Goal: Information Seeking & Learning: Learn about a topic

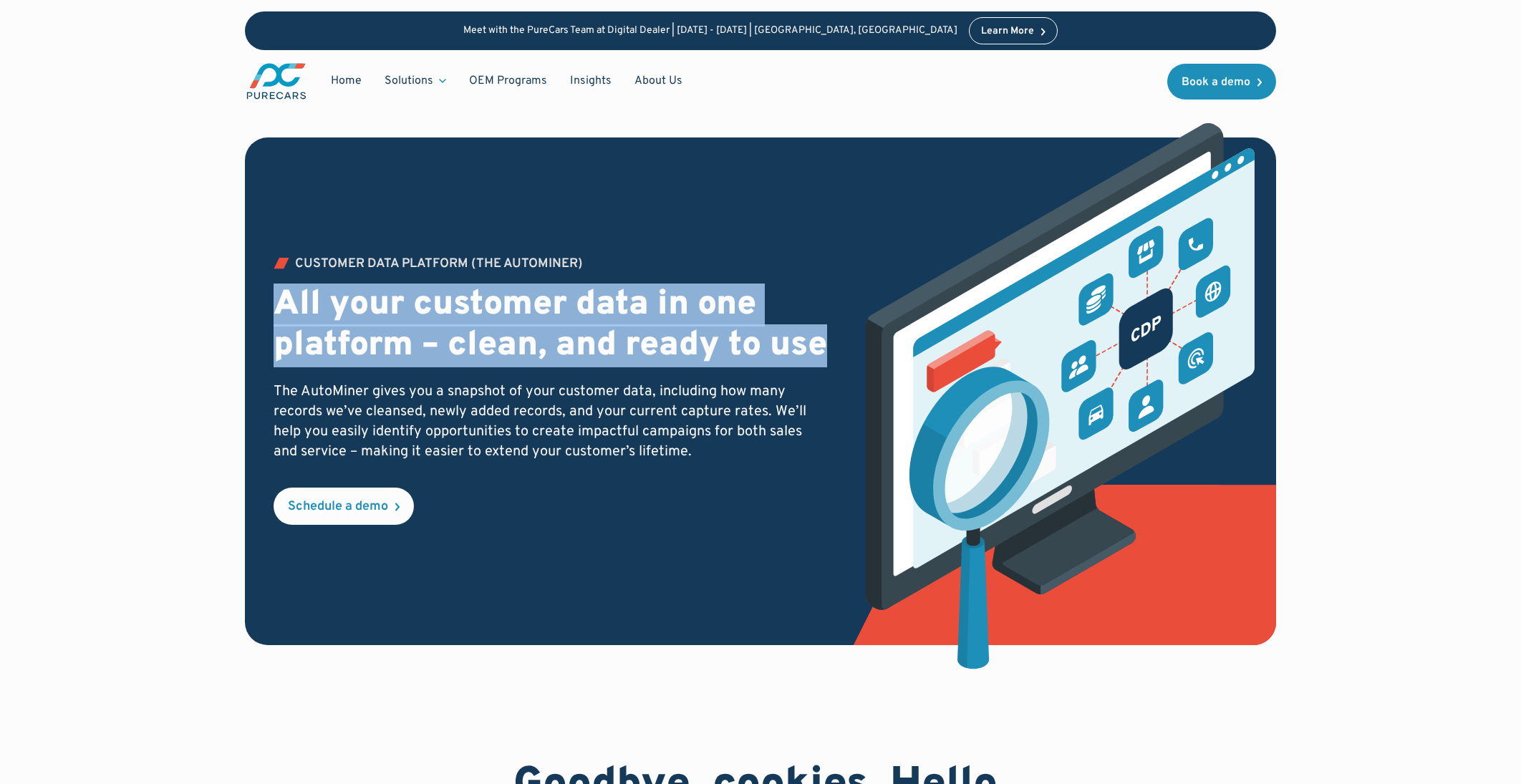
drag, startPoint x: 279, startPoint y: 280, endPoint x: 377, endPoint y: 361, distance: 127.1
click at [377, 361] on h2 "All your customer data in one platform – clean, and ready to use" at bounding box center [551, 326] width 555 height 83
copy h2 "All your customer data in one platform – clean, and ready to use"
click at [558, 294] on h2 "All your customer data in one platform – clean, and ready to use" at bounding box center [551, 326] width 555 height 83
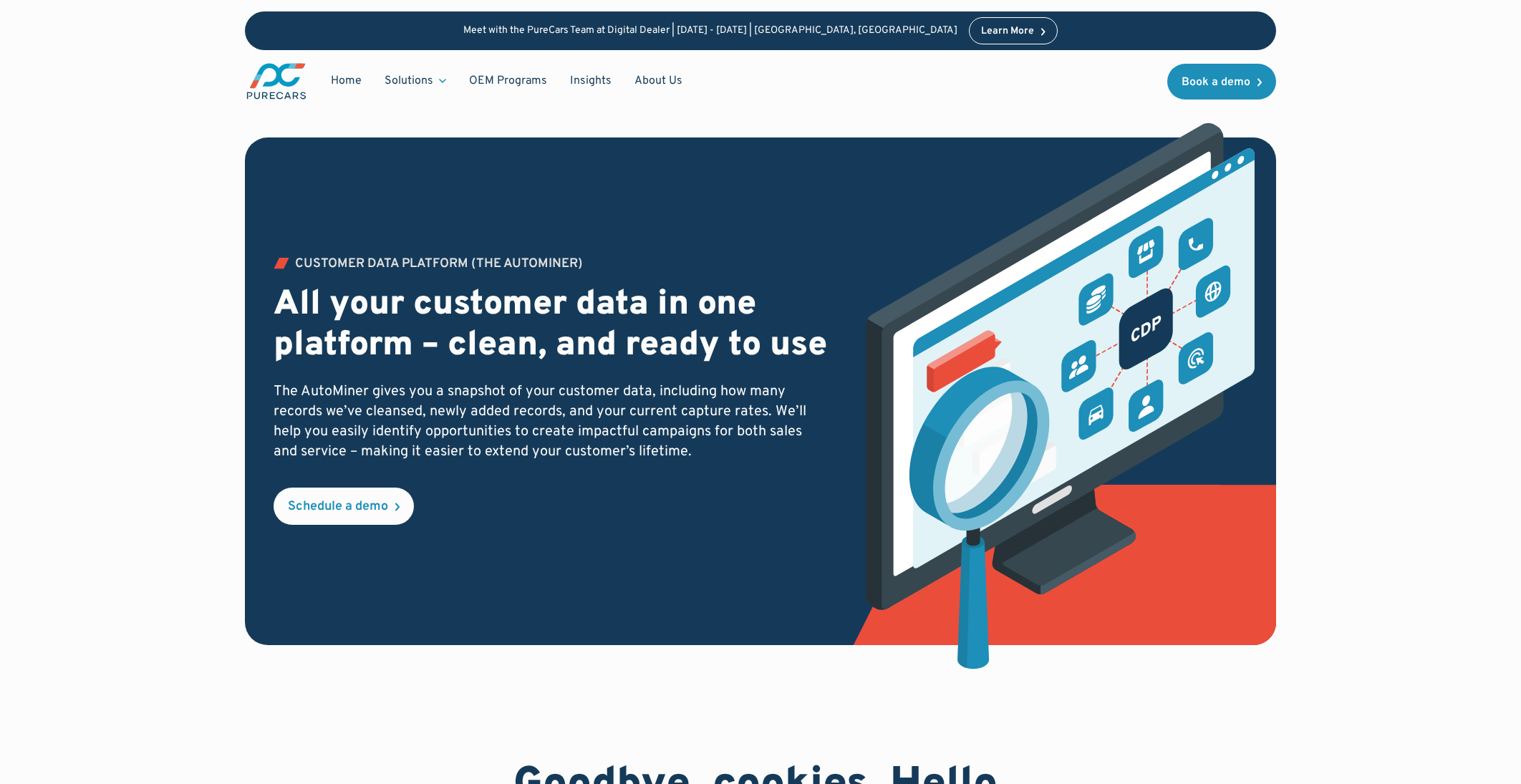
click at [408, 323] on h2 "All your customer data in one platform – clean, and ready to use" at bounding box center [551, 326] width 555 height 83
click at [334, 366] on h2 "All your customer data in one platform – clean, and ready to use" at bounding box center [551, 326] width 555 height 83
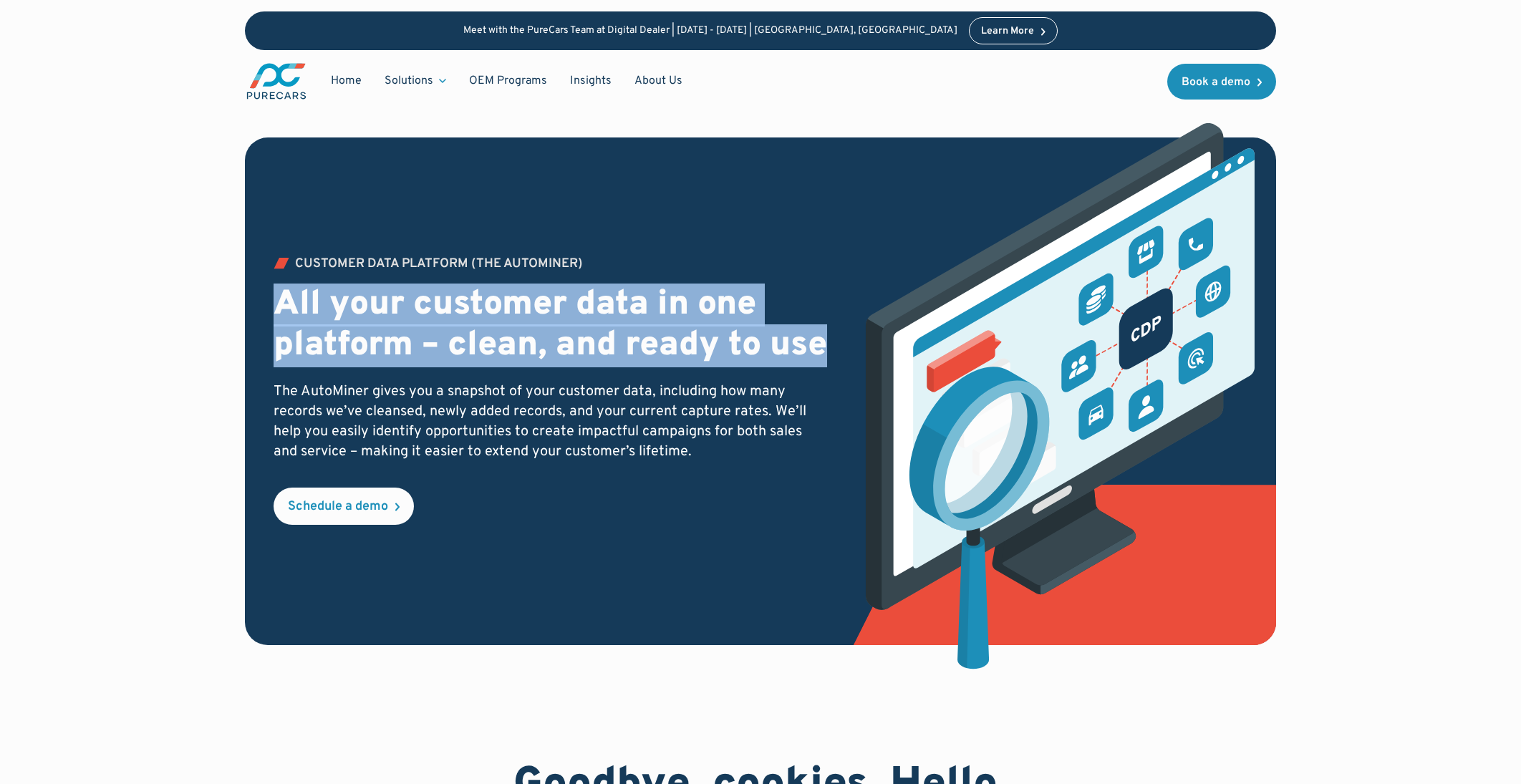
drag, startPoint x: 341, startPoint y: 368, endPoint x: 254, endPoint y: 293, distance: 114.9
click at [254, 293] on div "Customer Data PLATFORM (The Autominer) All your customer data in one platform –…" at bounding box center [760, 391] width 1031 height 508
copy h2 "All your customer data in one platform – clean, and ready to use"
drag, startPoint x: 1098, startPoint y: 674, endPoint x: 1429, endPoint y: 455, distance: 396.9
click at [1098, 674] on img at bounding box center [1052, 412] width 405 height 579
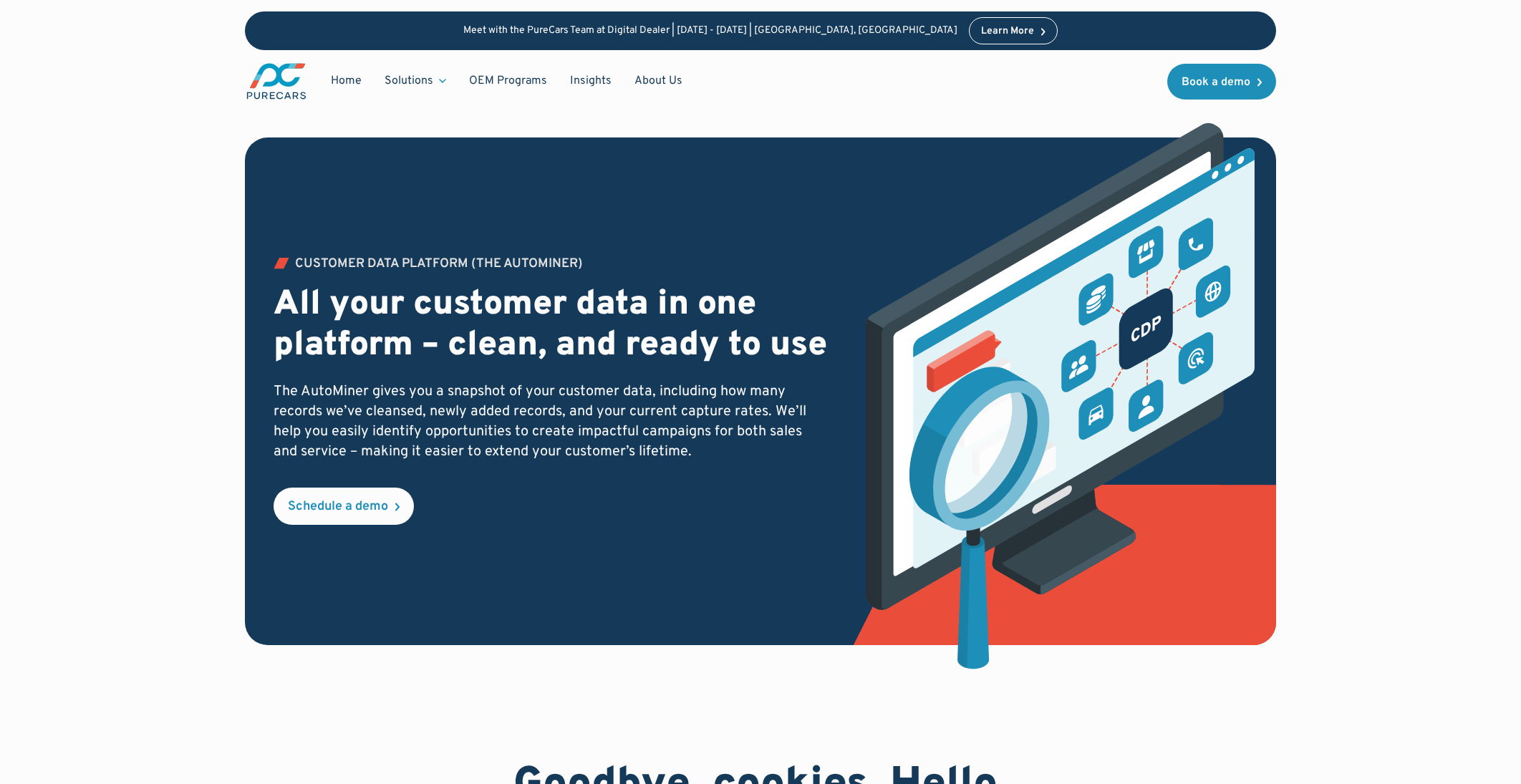
click at [1384, 492] on div "Customer Data PLATFORM (The Autominer) All your customer data in one platform –…" at bounding box center [760, 362] width 1369 height 725
